Goal: Task Accomplishment & Management: Use online tool/utility

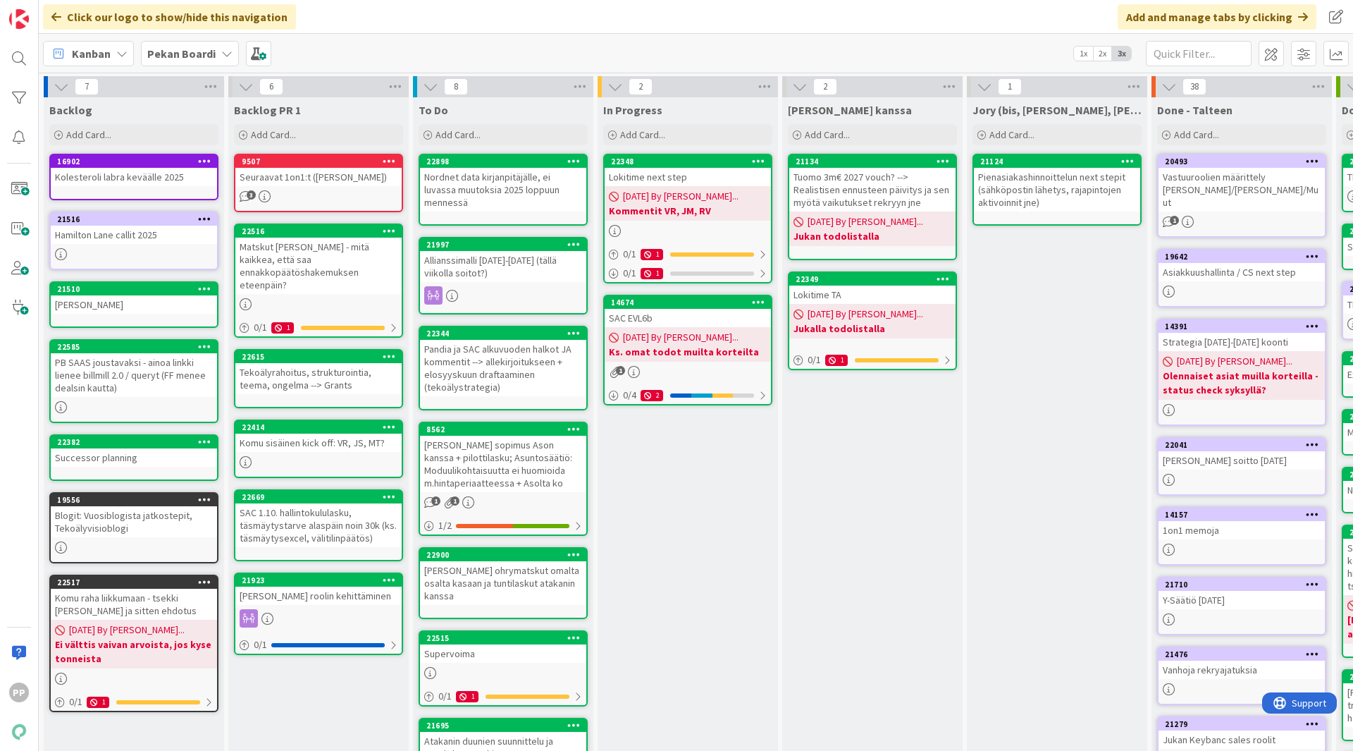
click at [183, 49] on b "Pekan Boardi" at bounding box center [181, 54] width 68 height 14
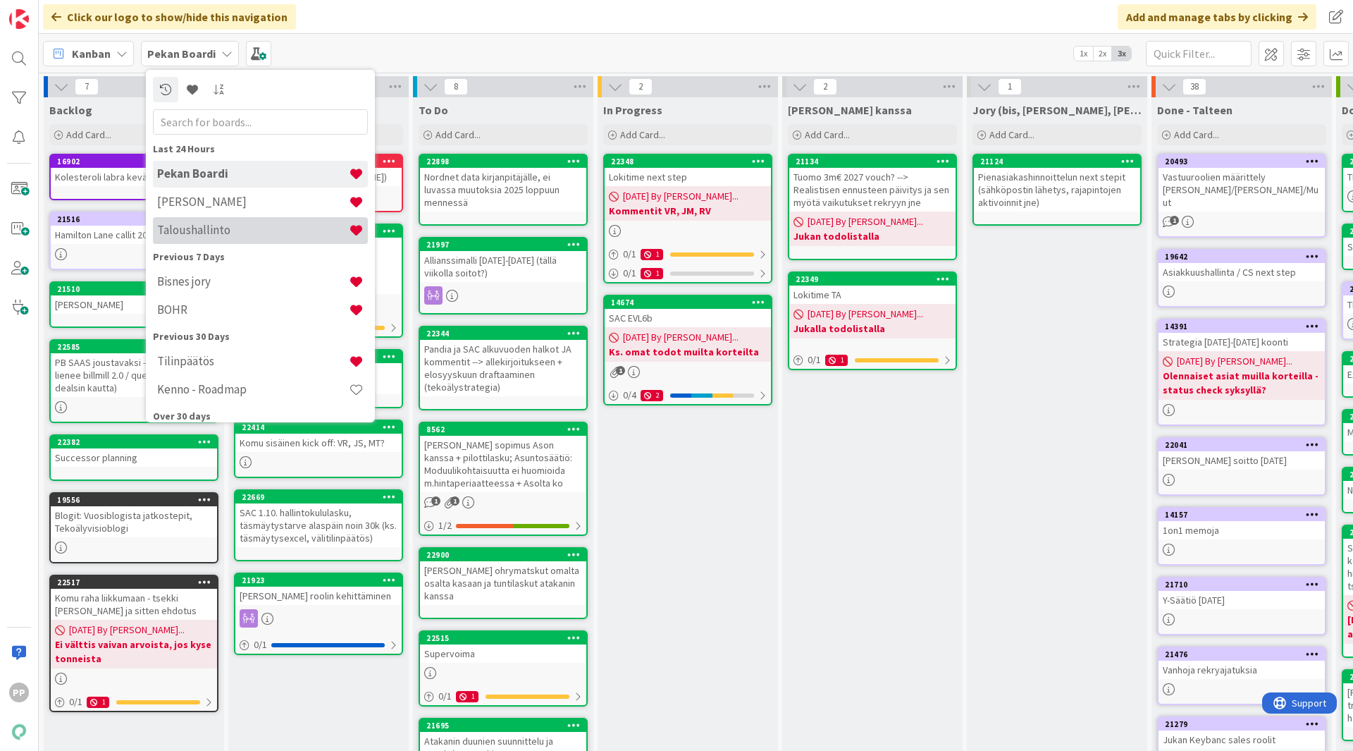
click at [218, 229] on h4 "Taloushallinto" at bounding box center [253, 230] width 192 height 14
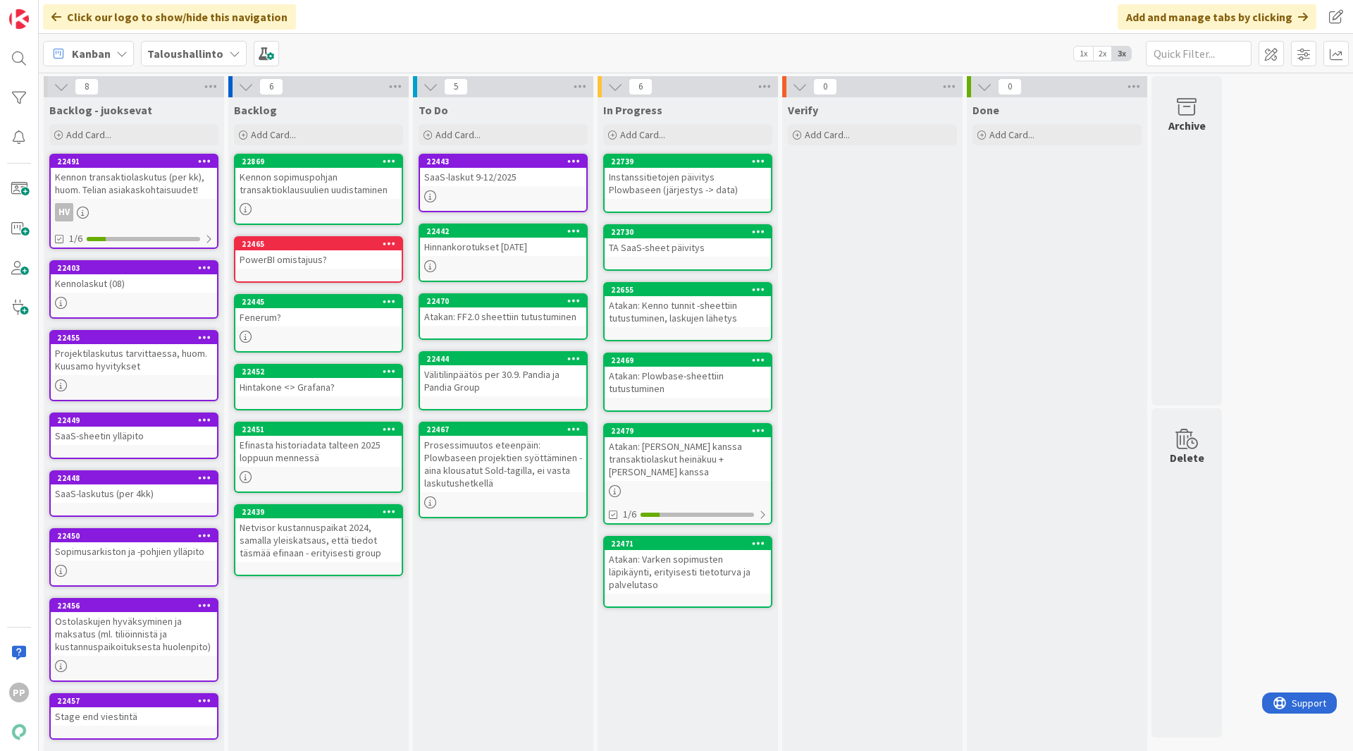
click at [518, 586] on div "To Do Add Card... 22443 SaaS-laskut 9-12/2025 22442 Hinnankorotukset 1.1.2026 2…" at bounding box center [503, 423] width 180 height 653
click at [1178, 59] on input "text" at bounding box center [1199, 53] width 106 height 25
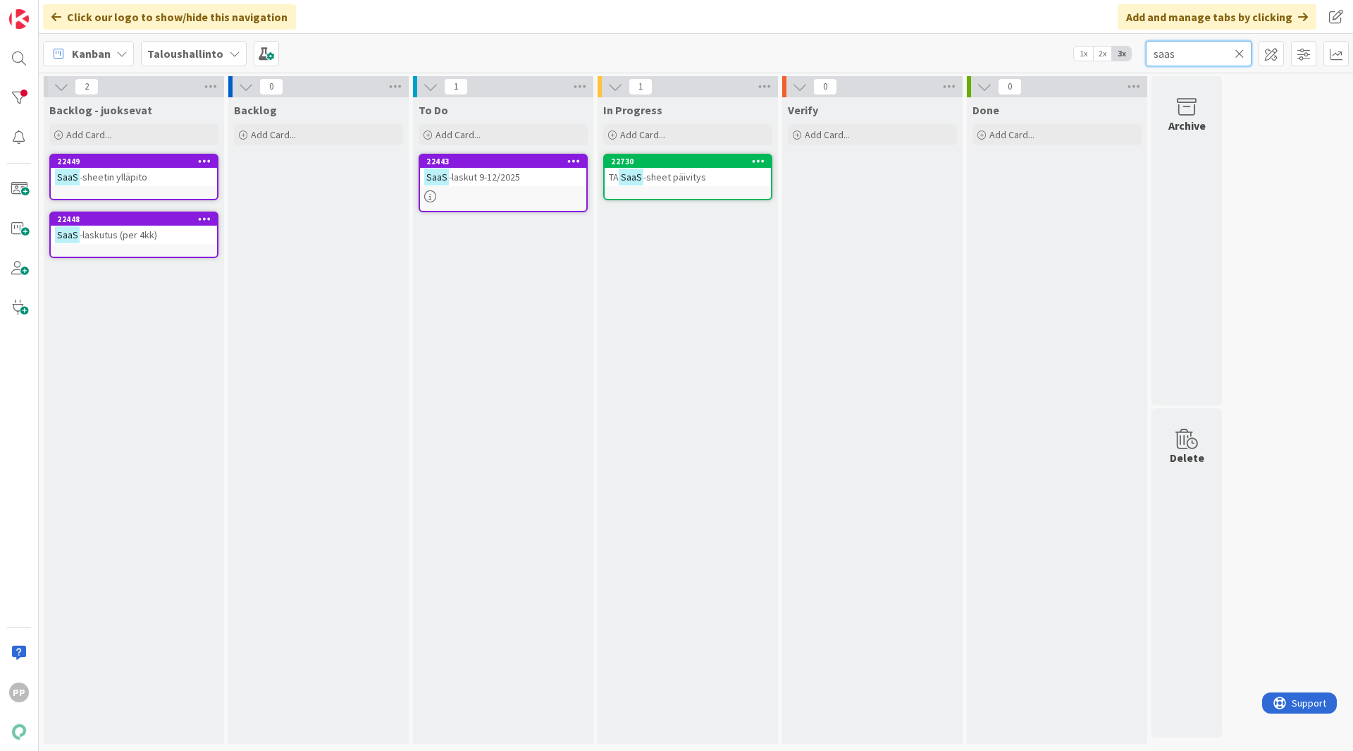
type input "saas"
click at [507, 180] on span "-laskut 9-12/2025" at bounding box center [484, 177] width 71 height 13
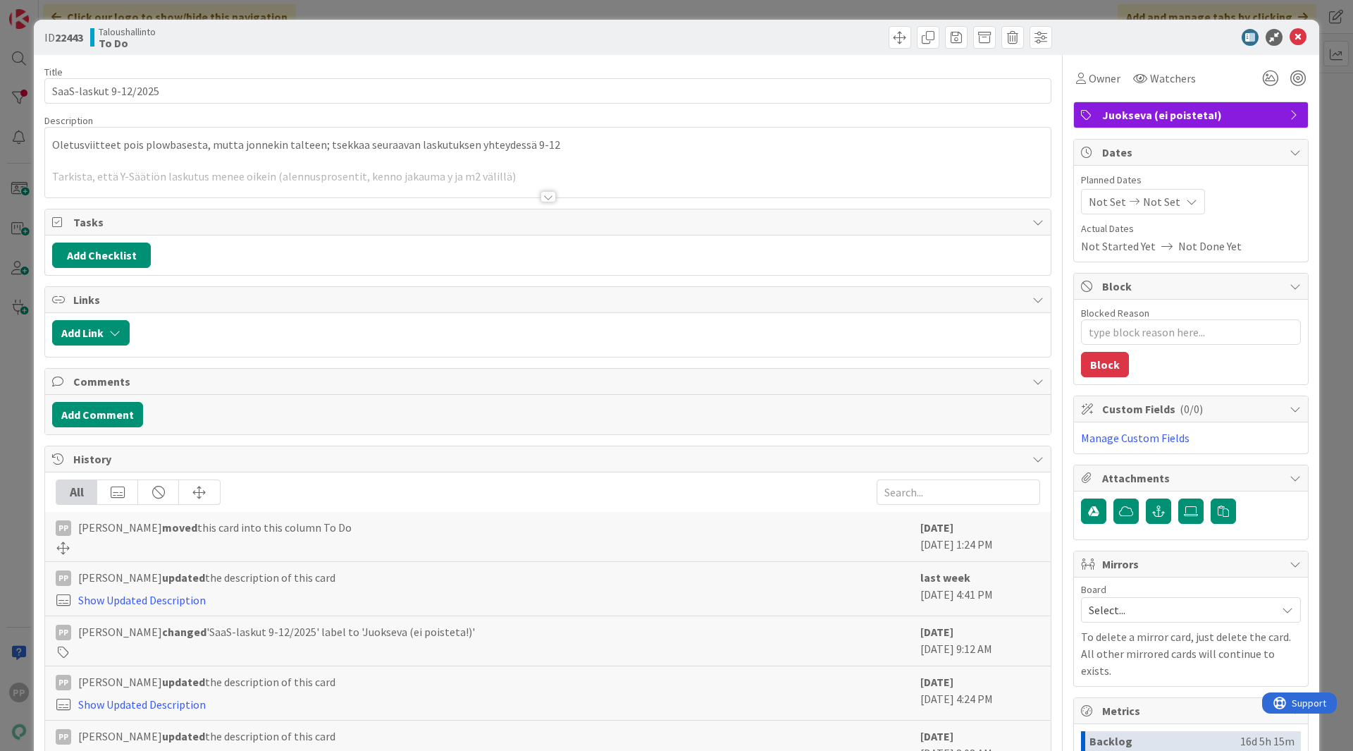
click at [291, 168] on div at bounding box center [548, 179] width 1006 height 36
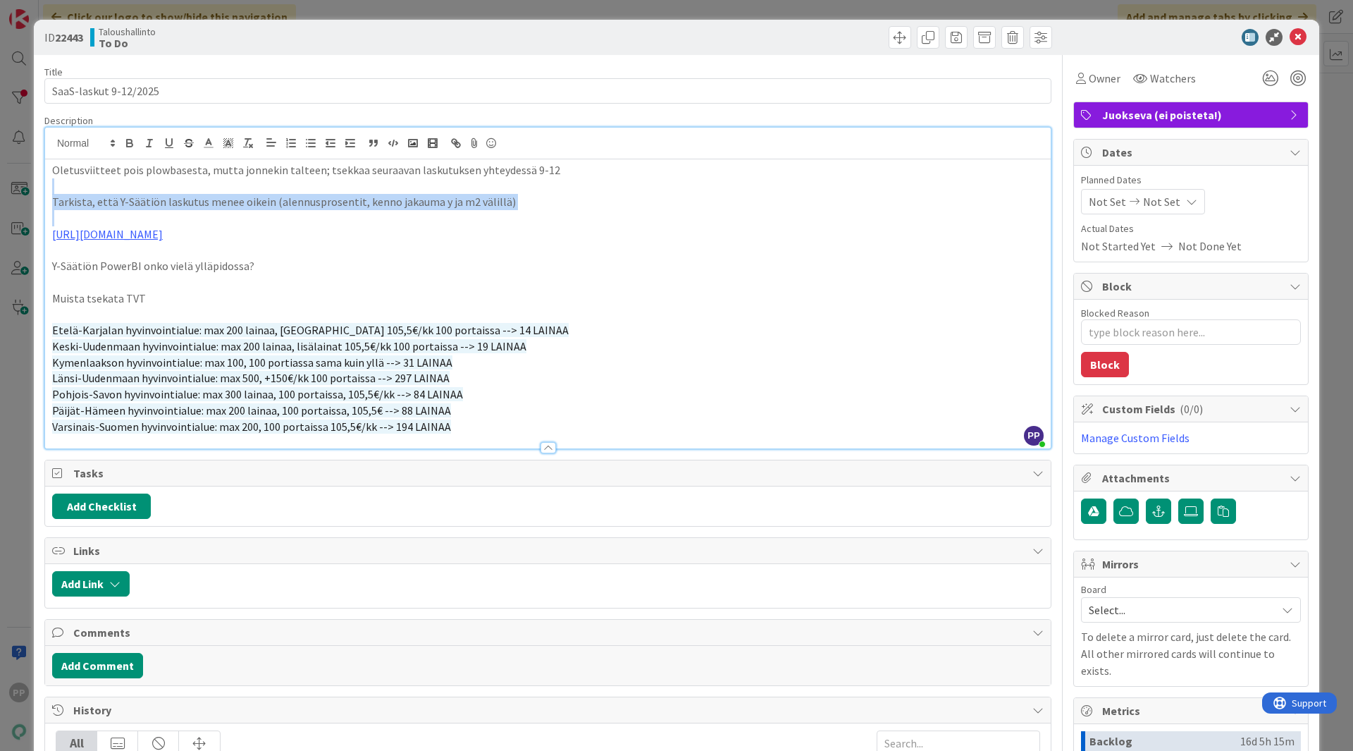
drag, startPoint x: 310, startPoint y: 184, endPoint x: 331, endPoint y: 220, distance: 41.3
click at [331, 220] on div "Oletusviitteet pois plowbasesta, mutta jonnekin talteen; tsekkaa seuraavan lask…" at bounding box center [548, 303] width 1006 height 289
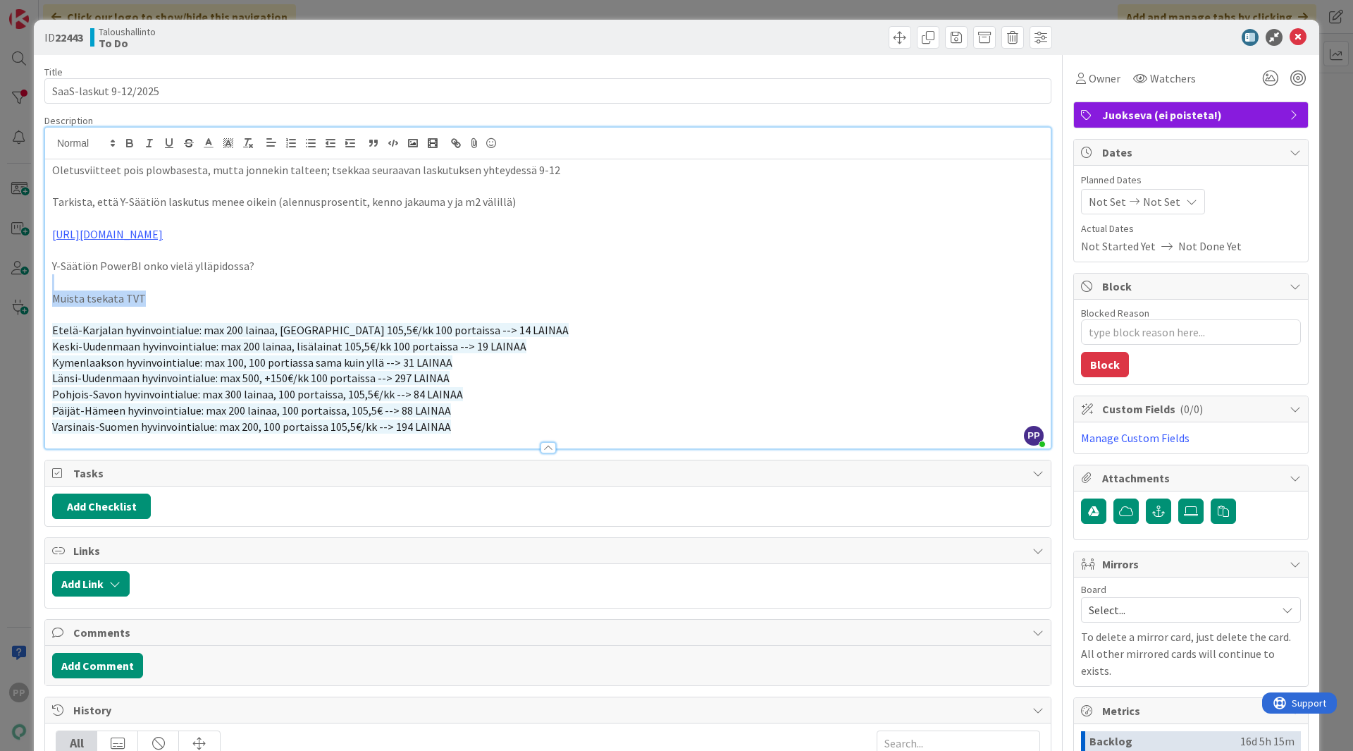
drag, startPoint x: 319, startPoint y: 277, endPoint x: 319, endPoint y: 300, distance: 23.3
click at [319, 300] on div "Oletusviitteet pois plowbasesta, mutta jonnekin talteen; tsekkaa seuraavan lask…" at bounding box center [548, 303] width 1006 height 289
click at [319, 300] on p "Muista tsekata TVT" at bounding box center [548, 298] width 992 height 16
click at [331, 304] on p "Muista tsekata TVT" at bounding box center [548, 298] width 992 height 16
click at [514, 334] on p "Etelä-Karjalan hyvinvointialue: max 200 lainaa, lisälainat 105,5€/kk 100 portai…" at bounding box center [548, 330] width 992 height 16
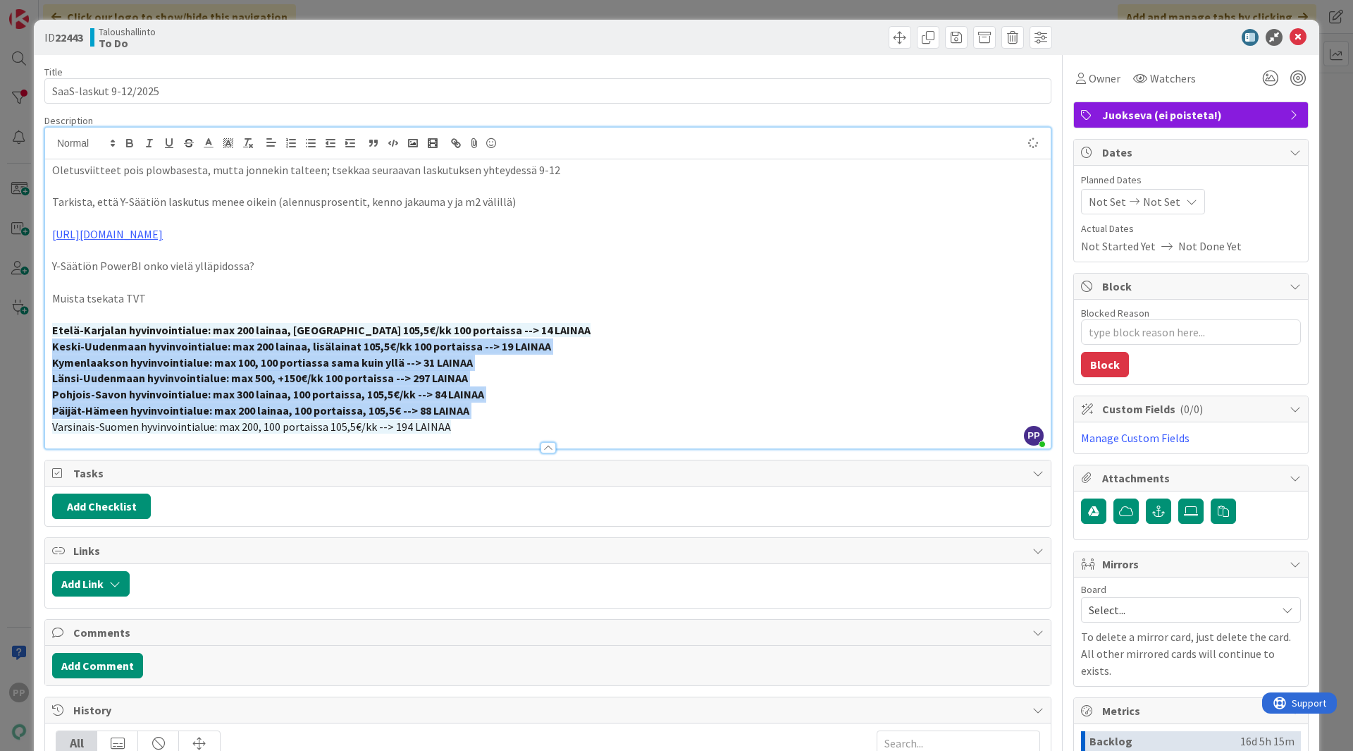
type textarea "x"
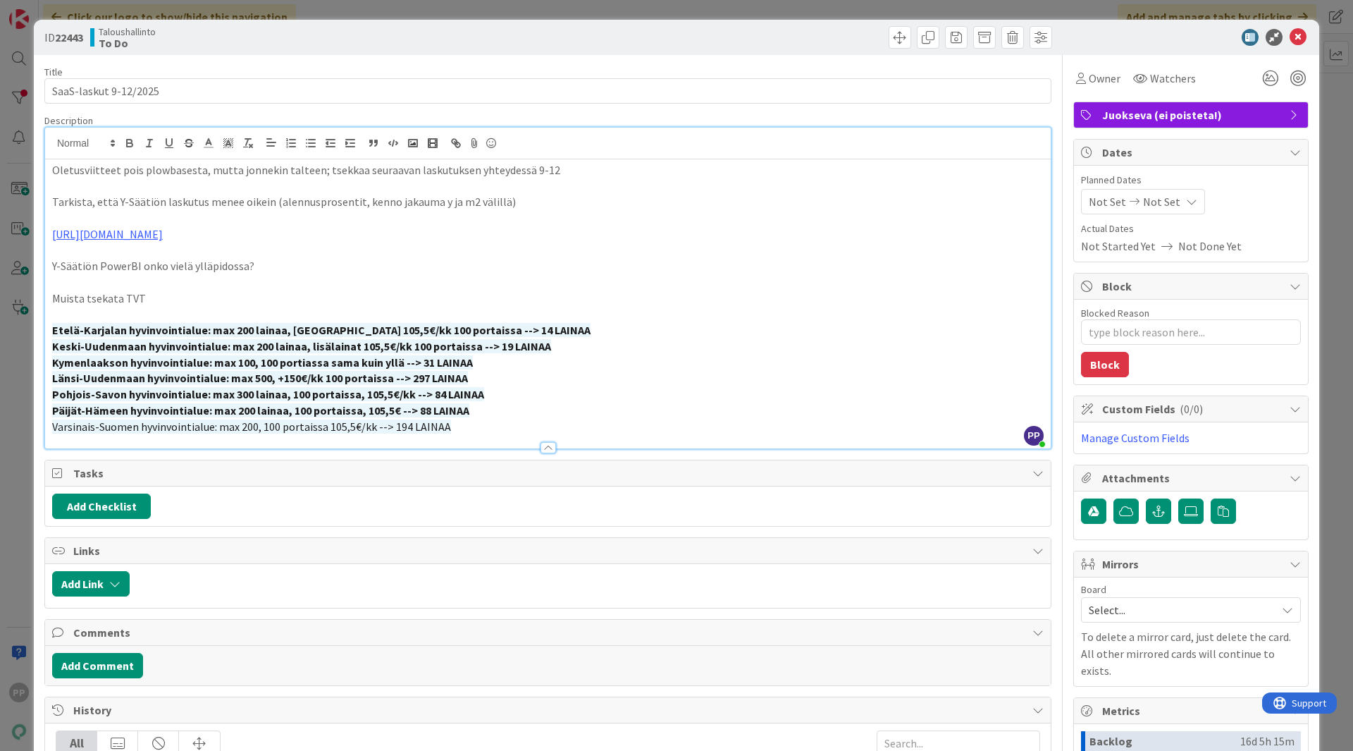
click at [514, 334] on strong "Etelä-Karjalan hyvinvointialue: max 200 lainaa, lisälainat 105,5€/kk 100 portai…" at bounding box center [321, 330] width 538 height 14
click at [13, 219] on div "ID 22443 Taloushallinto To Do Title 21 / 128 SaaS-laskut 9-12/2025 Description …" at bounding box center [676, 375] width 1353 height 751
